Goal: Navigation & Orientation: Find specific page/section

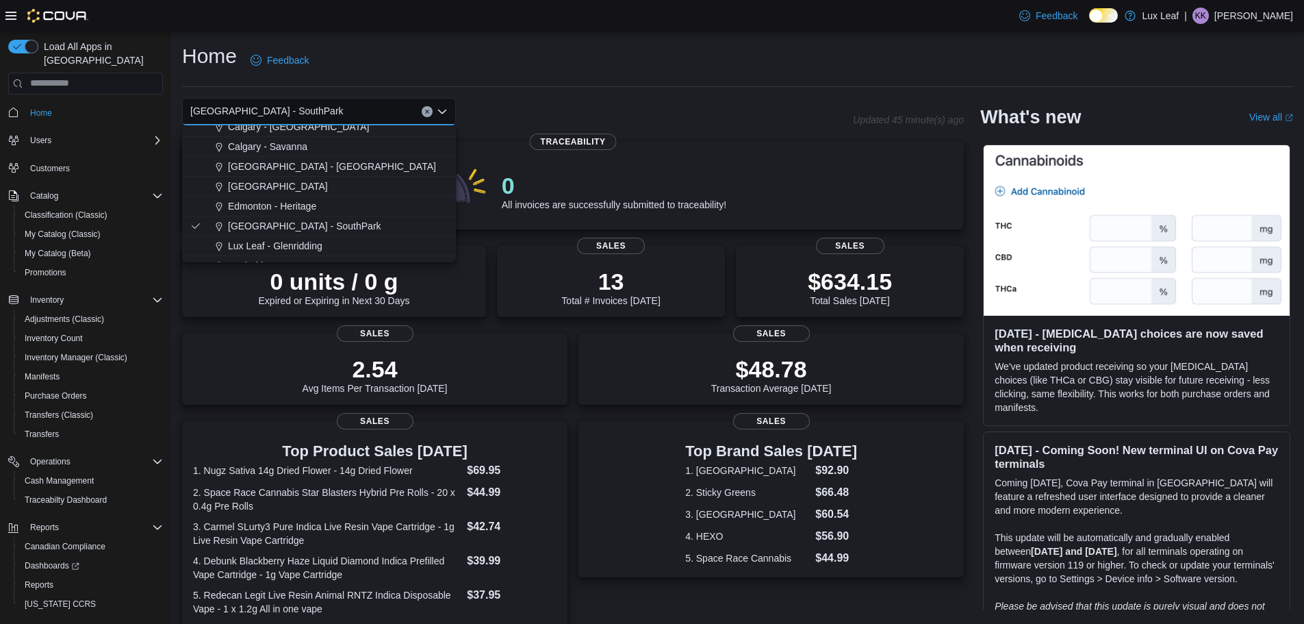
scroll to position [68, 0]
click at [296, 224] on span "[GEOGRAPHIC_DATA] - SouthPark" at bounding box center [304, 225] width 153 height 14
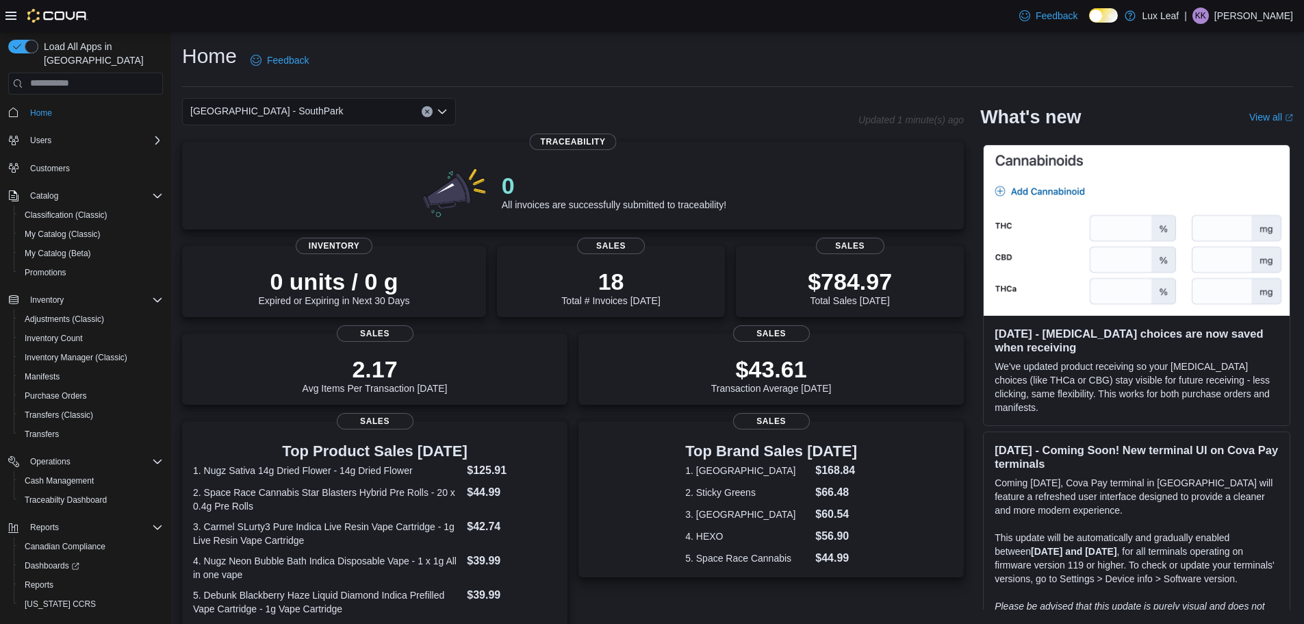
click at [344, 108] on div "[GEOGRAPHIC_DATA] - SouthPark" at bounding box center [319, 111] width 274 height 27
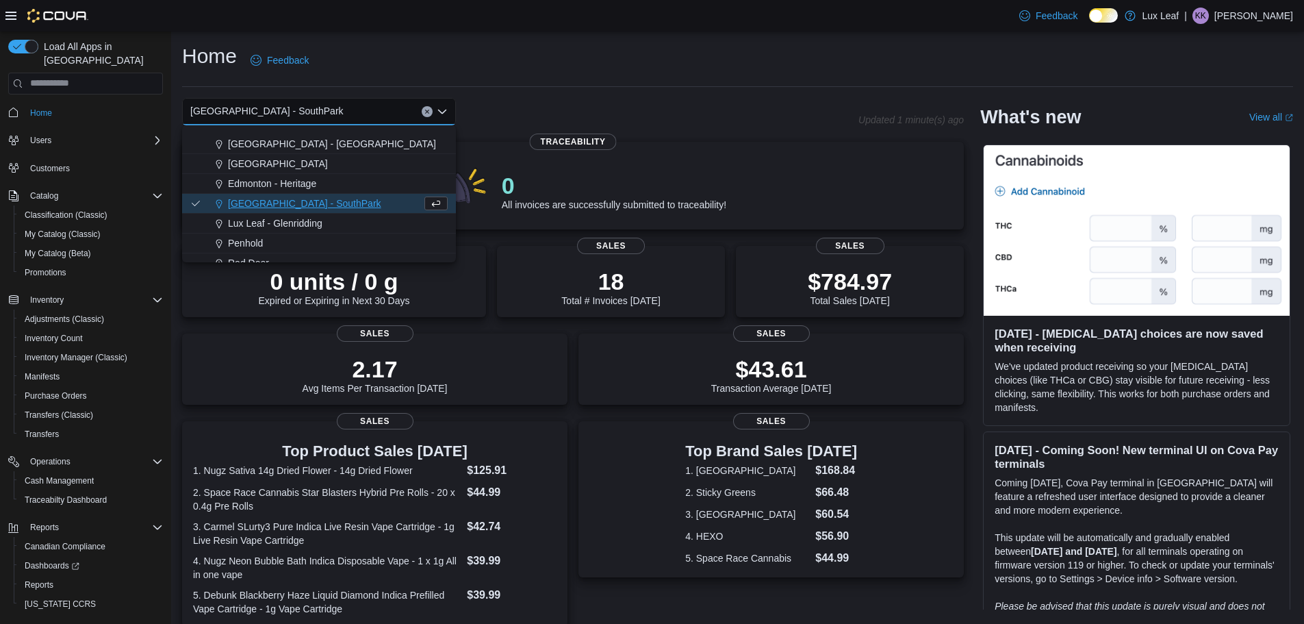
scroll to position [121, 0]
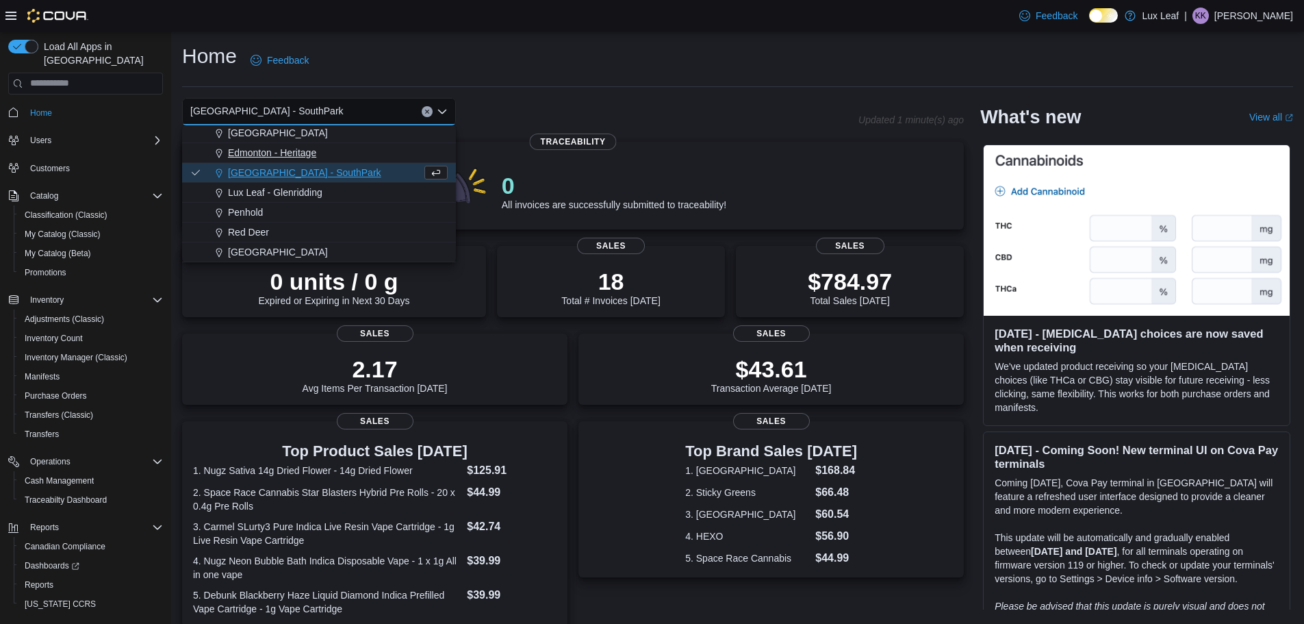
click at [290, 153] on span "Edmonton - Heritage" at bounding box center [272, 153] width 88 height 14
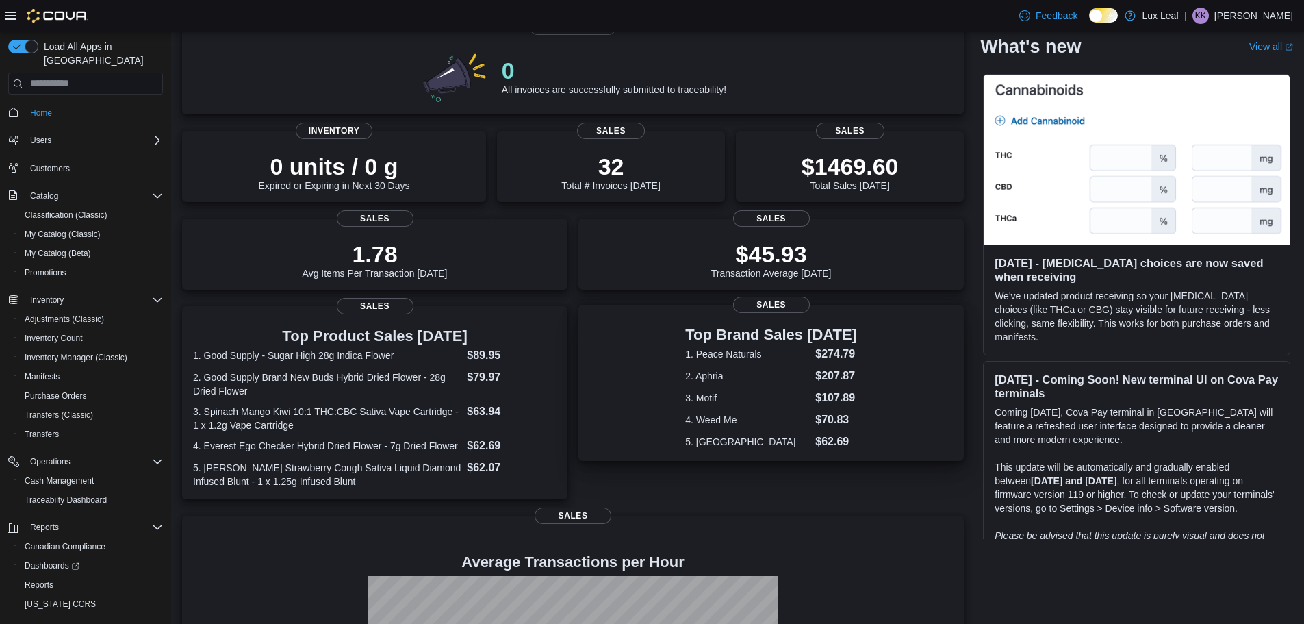
scroll to position [307, 0]
